Goal: Task Accomplishment & Management: Use online tool/utility

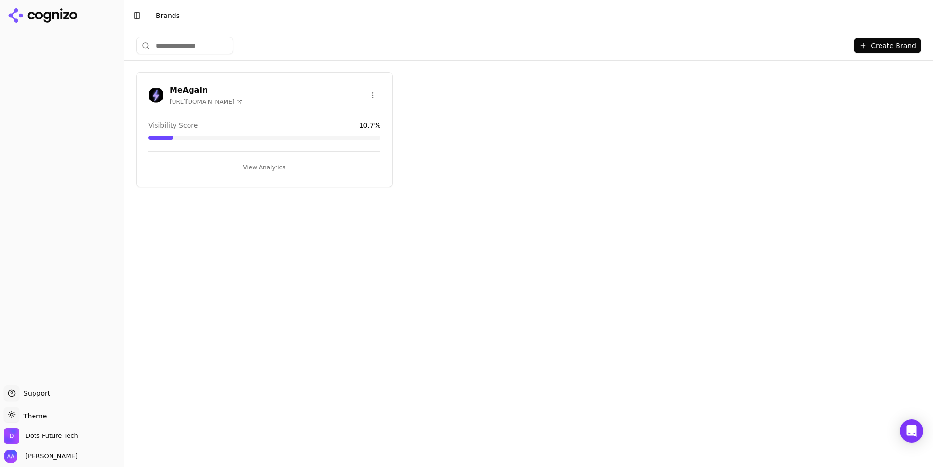
click at [179, 98] on span "[URL][DOMAIN_NAME]" at bounding box center [206, 102] width 72 height 8
click at [170, 87] on h3 "MeAgain" at bounding box center [206, 91] width 72 height 12
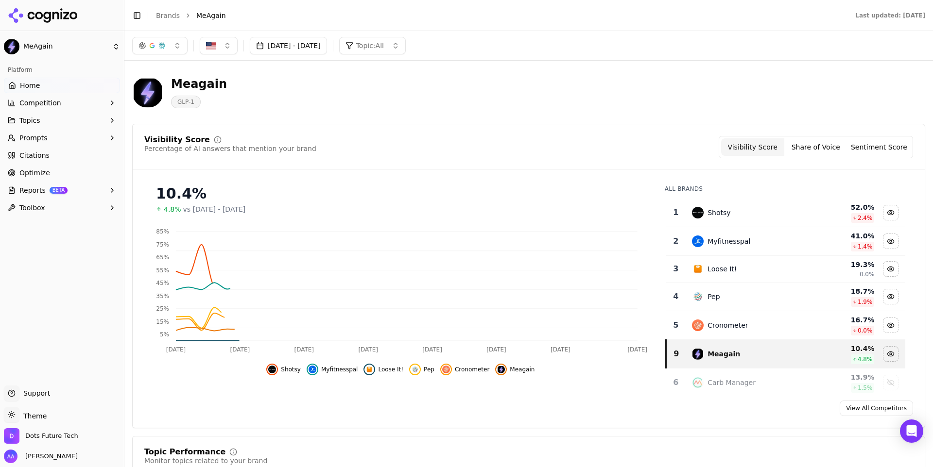
click at [314, 52] on button "[DATE] - [DATE]" at bounding box center [288, 45] width 77 height 17
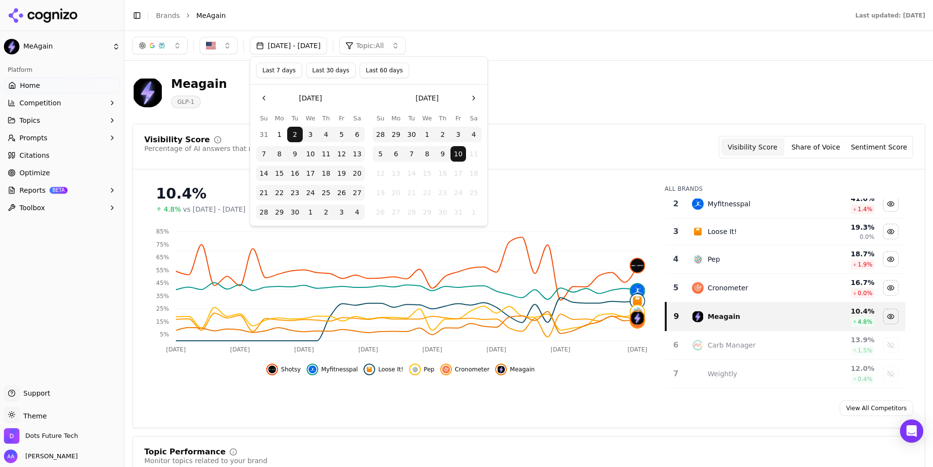
scroll to position [40, 0]
click at [287, 372] on span "Shotsy" at bounding box center [291, 370] width 20 height 8
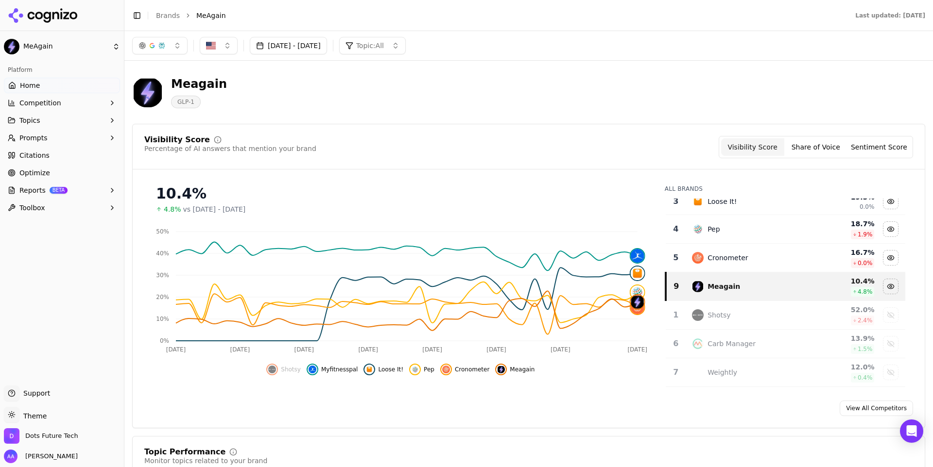
click at [326, 372] on span "Myfitnesspal" at bounding box center [339, 370] width 37 height 8
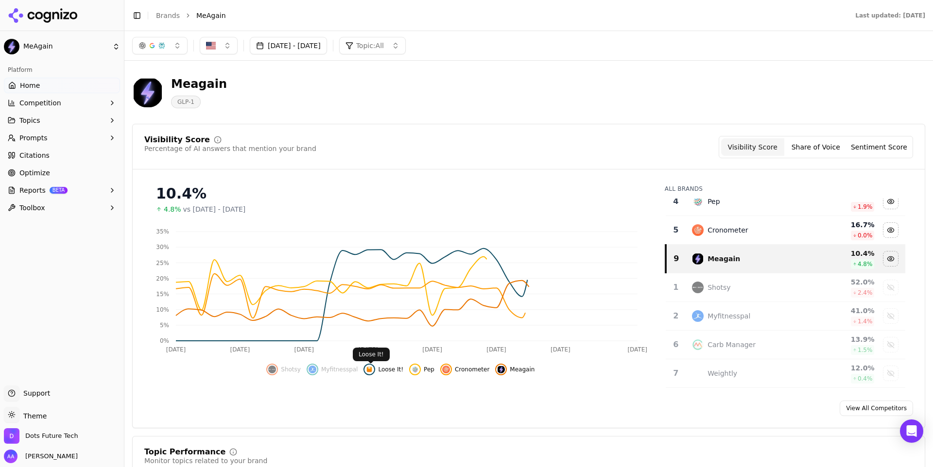
click at [380, 369] on span "Loose It!" at bounding box center [390, 370] width 25 height 8
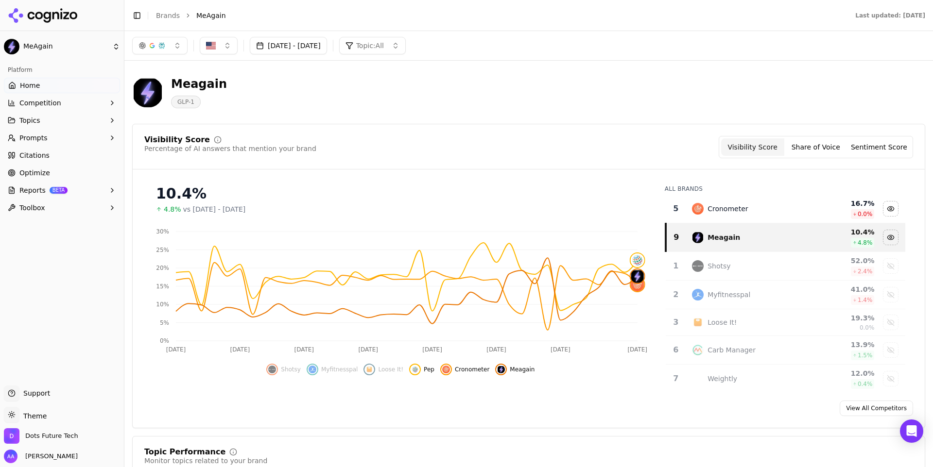
scroll to position [32, 0]
click at [828, 145] on button "Share of Voice" at bounding box center [815, 146] width 63 height 17
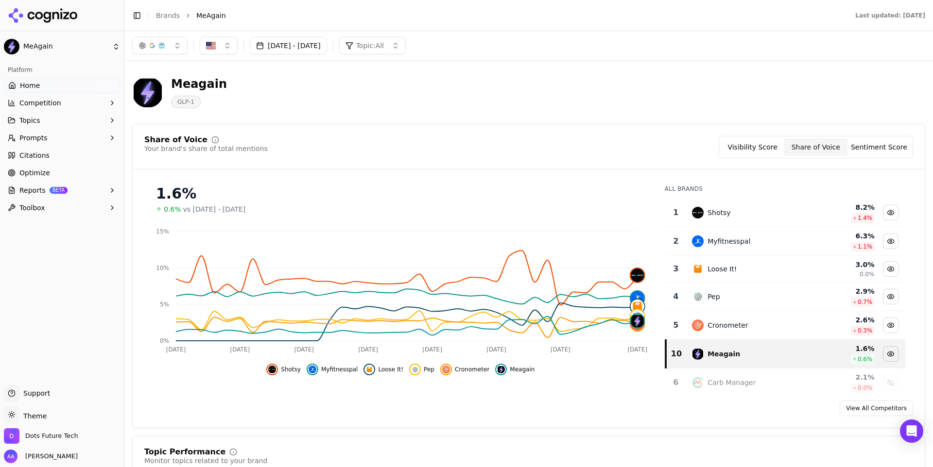
click at [294, 371] on span "Shotsy" at bounding box center [291, 370] width 20 height 8
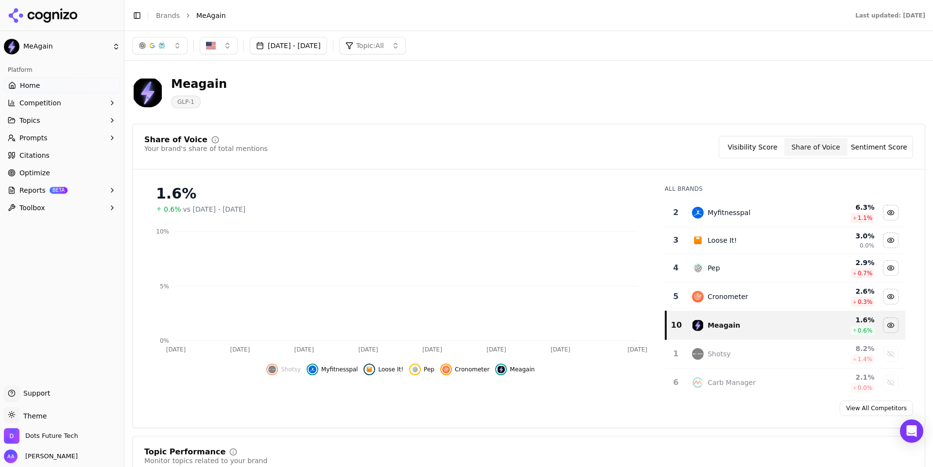
click at [344, 371] on span "Myfitnesspal" at bounding box center [339, 370] width 37 height 8
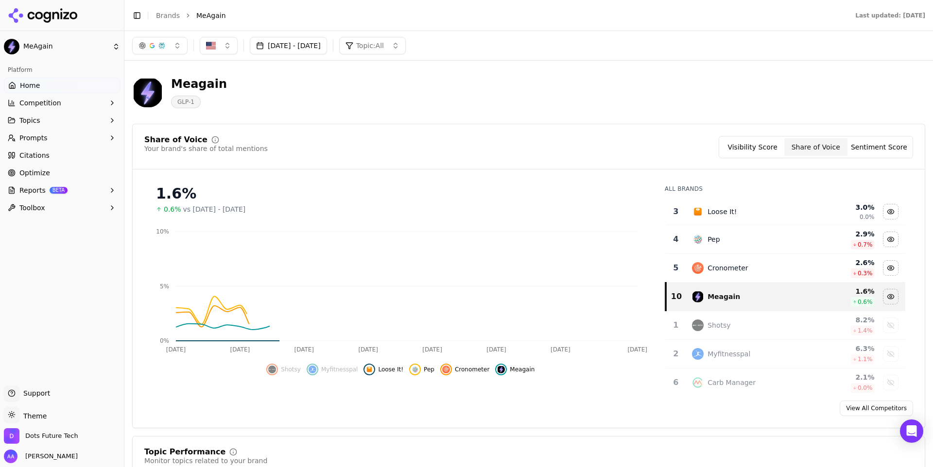
click at [389, 371] on span "Loose It!" at bounding box center [390, 370] width 25 height 8
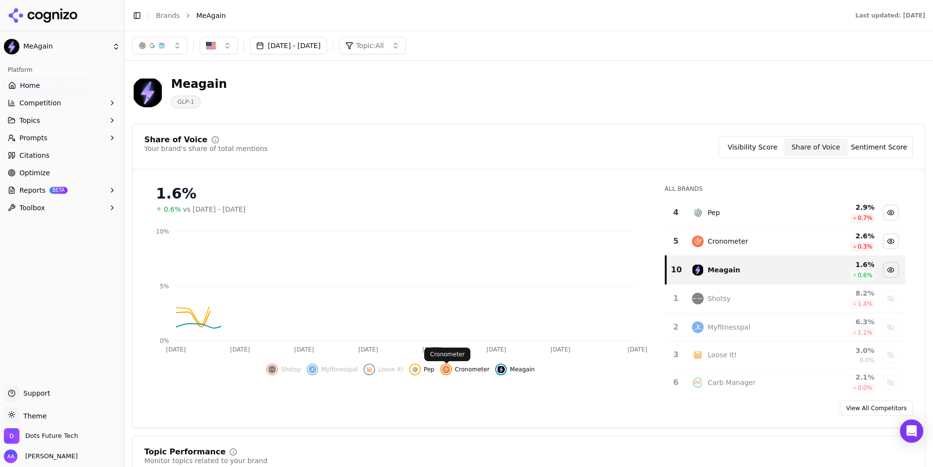
click at [451, 371] on div "Hide cronometer data" at bounding box center [446, 370] width 12 height 12
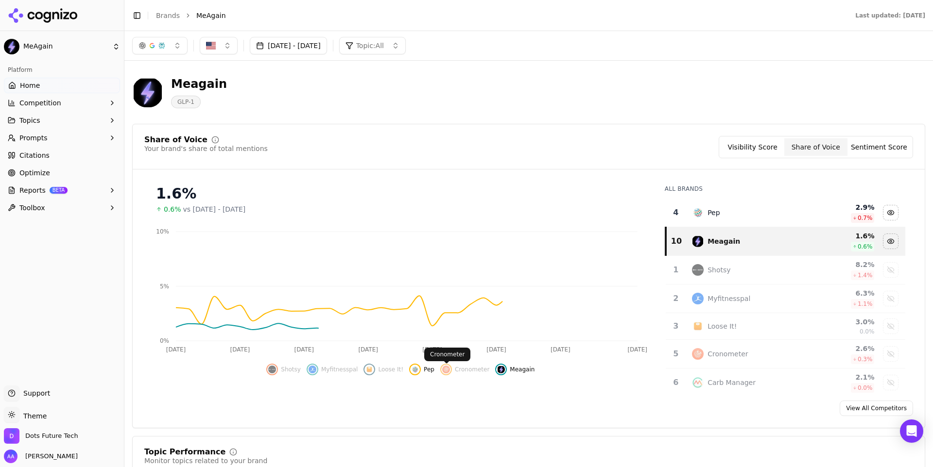
click at [420, 368] on div "Hide pep data" at bounding box center [415, 370] width 12 height 12
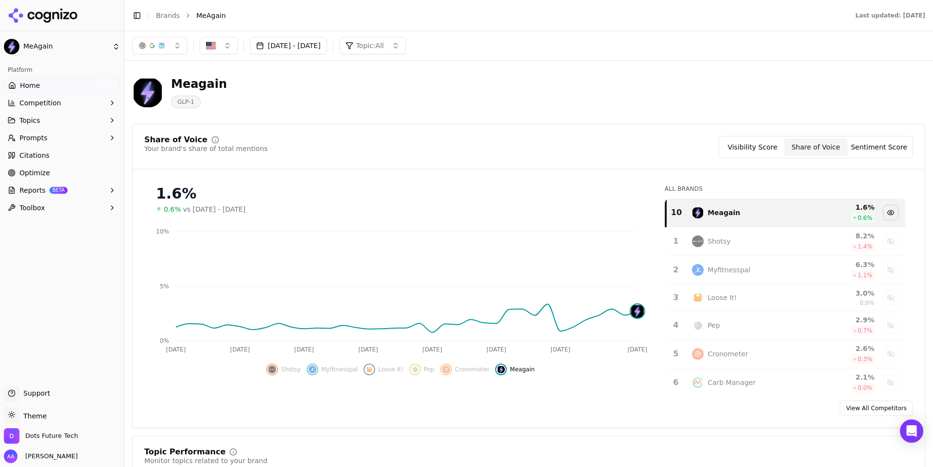
click at [886, 144] on button "Sentiment Score" at bounding box center [878, 146] width 63 height 17
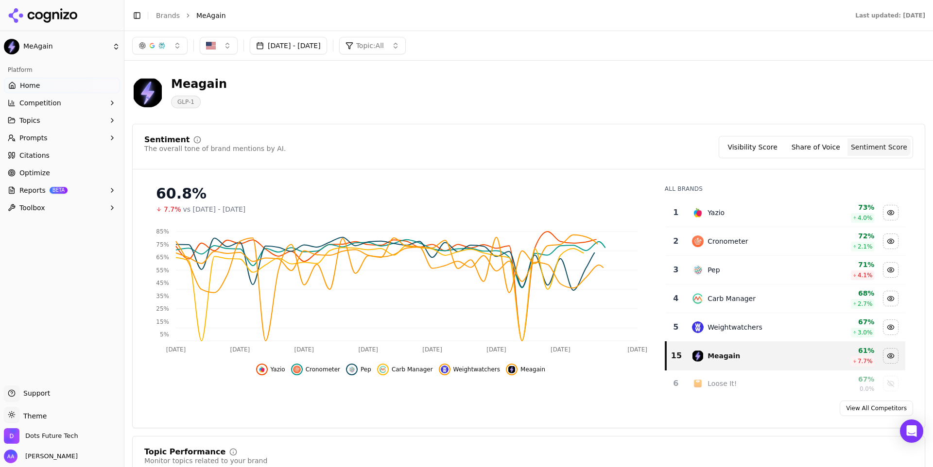
click at [831, 150] on button "Share of Voice" at bounding box center [815, 146] width 63 height 17
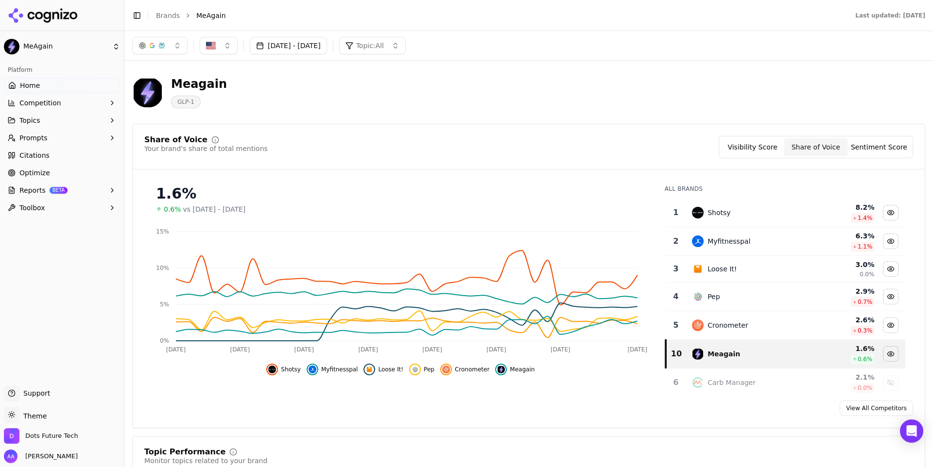
click at [861, 147] on button "Sentiment Score" at bounding box center [878, 146] width 63 height 17
